Goal: Task Accomplishment & Management: Complete application form

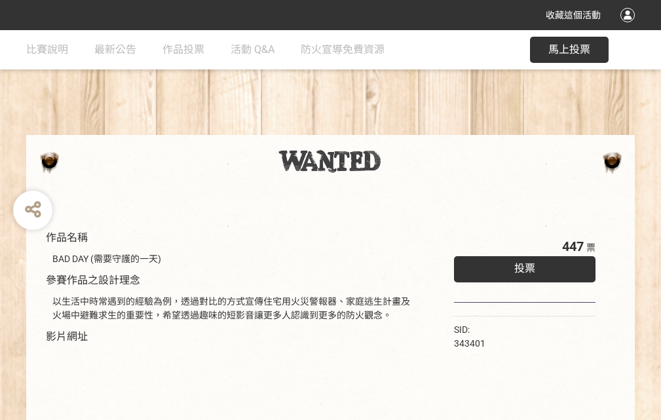
click at [630, 28] on div "收藏這個活動" at bounding box center [330, 15] width 661 height 30
click at [410, 129] on div "作品名稱 BAD DAY (需要守護的一天) 參賽作品之設計理念 以生活中時常遇到的經驗為例，透過對比的方式宣傳住宅用火災警報器、家庭逃生計畫及火場中避難求生…" at bounding box center [330, 305] width 661 height 551
click at [522, 265] on span "投票" at bounding box center [524, 268] width 21 height 12
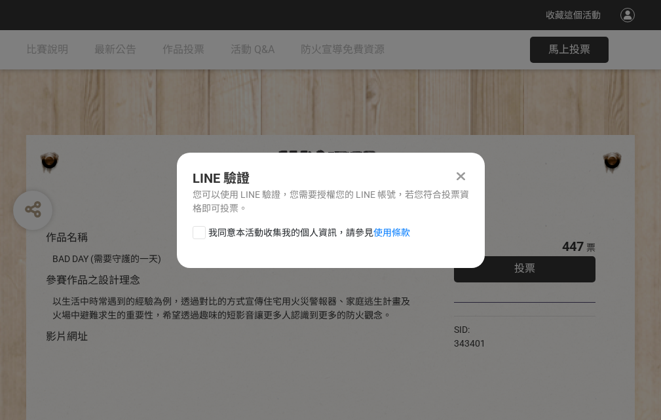
click at [198, 230] on div at bounding box center [199, 232] width 13 height 13
checkbox input "true"
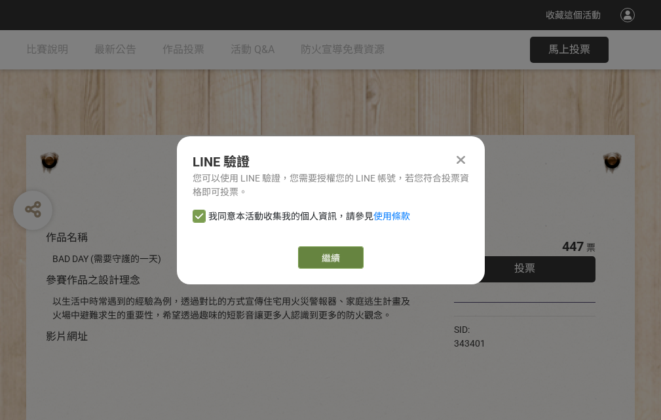
click at [330, 258] on link "繼續" at bounding box center [331, 257] width 66 height 22
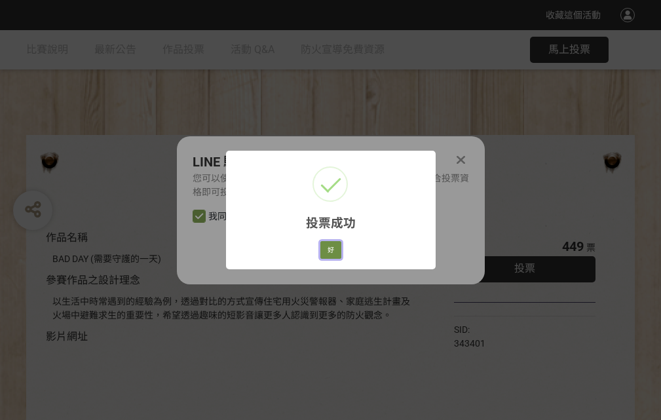
click at [327, 248] on button "好" at bounding box center [330, 250] width 21 height 18
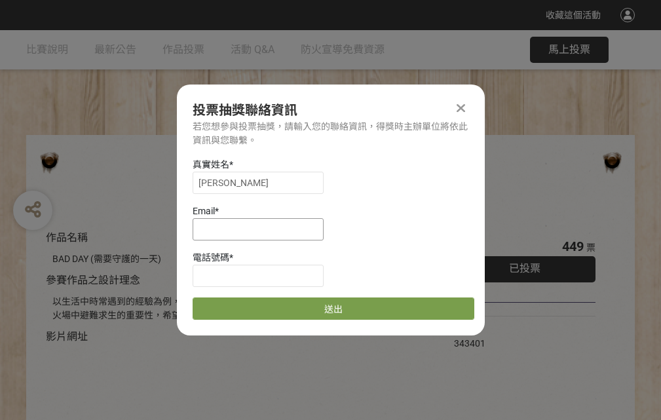
click at [262, 229] on input at bounding box center [258, 229] width 131 height 22
type input "[EMAIL_ADDRESS][DOMAIN_NAME]"
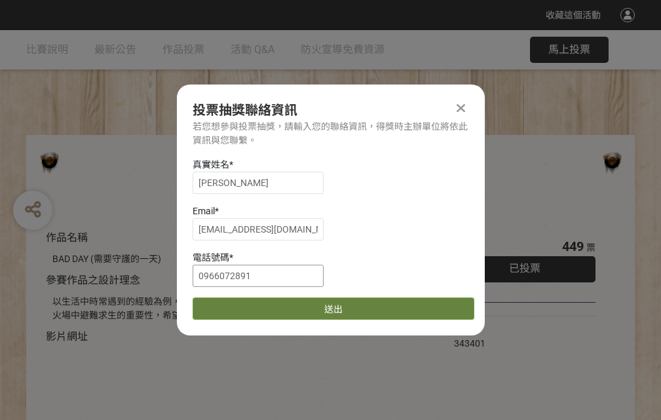
type input "0966072891"
click at [230, 304] on button "送出" at bounding box center [334, 309] width 282 height 22
